Goal: Task Accomplishment & Management: Manage account settings

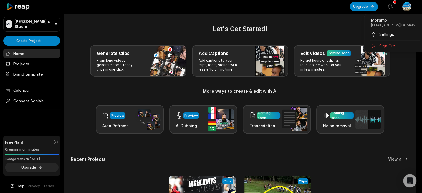
click at [411, 5] on html "MS [PERSON_NAME]'s Studio Create Project Home Projects Brand template Calendar …" at bounding box center [211, 96] width 422 height 193
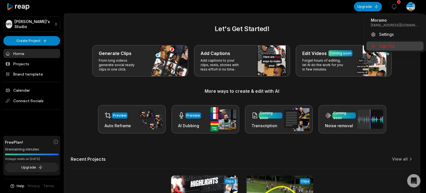
click at [390, 43] on span "Sign Out" at bounding box center [387, 46] width 16 height 6
